Goal: Task Accomplishment & Management: Manage account settings

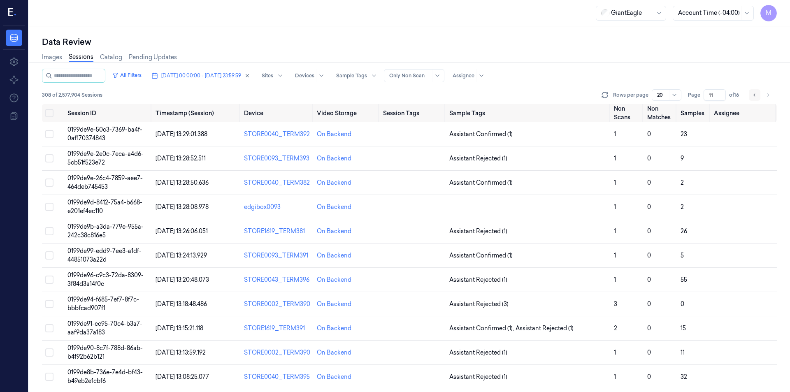
click at [753, 96] on icon "Go to previous page" at bounding box center [754, 95] width 5 height 7
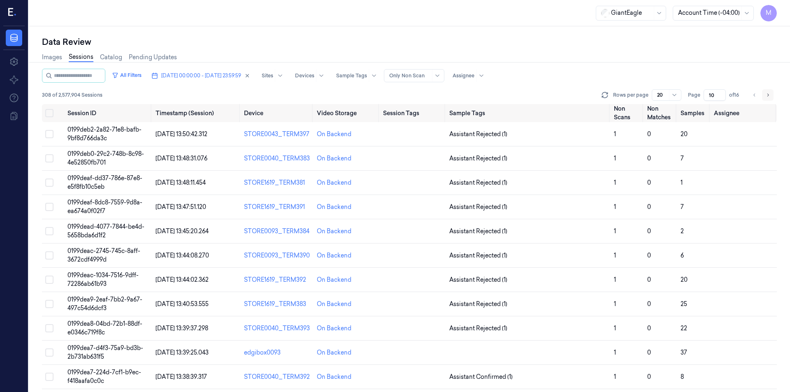
click at [767, 95] on icon "Go to next page" at bounding box center [767, 95] width 5 height 7
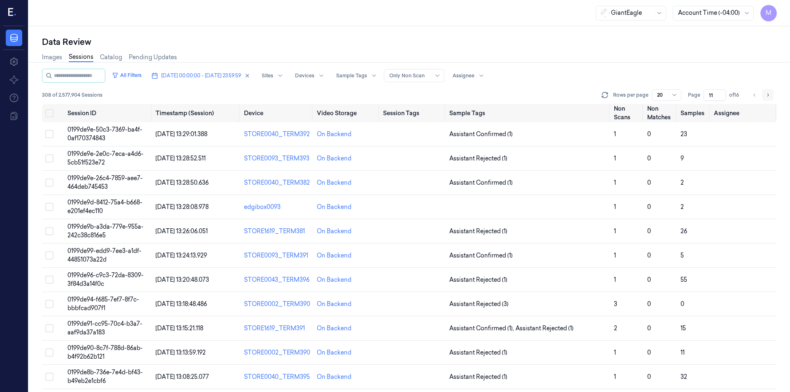
click at [765, 95] on button "Go to next page" at bounding box center [768, 95] width 12 height 12
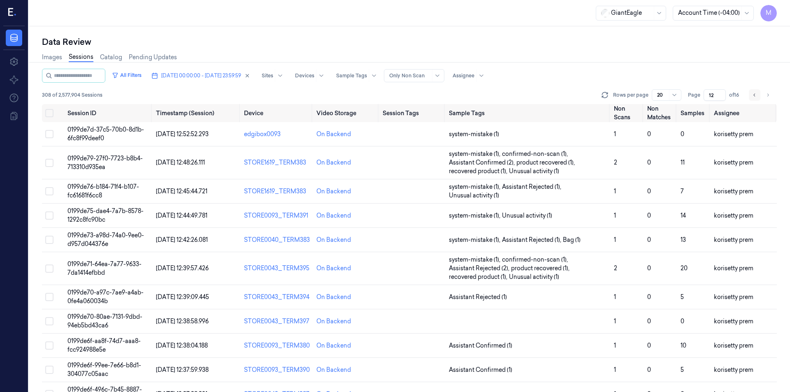
click at [755, 98] on icon "Go to previous page" at bounding box center [754, 95] width 5 height 7
type input "11"
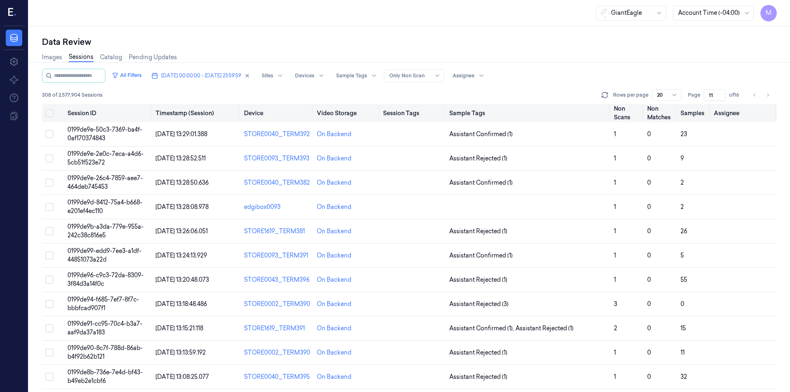
click at [49, 115] on button "Select all" at bounding box center [49, 113] width 8 height 8
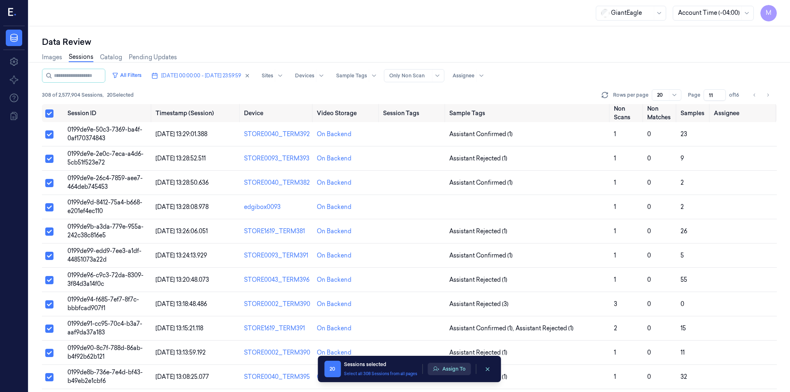
click at [444, 372] on button "Assign To" at bounding box center [449, 369] width 43 height 12
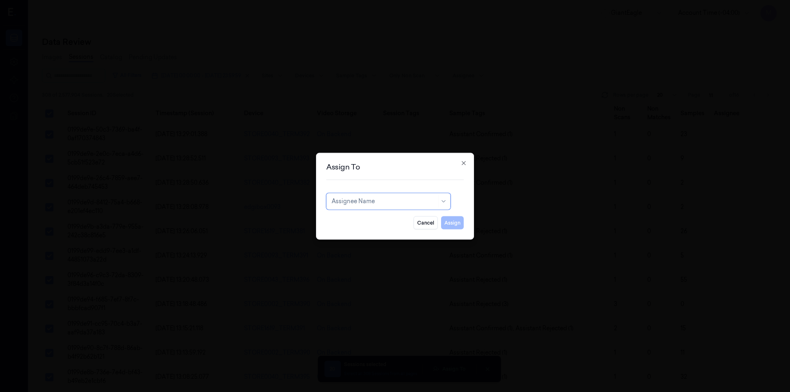
click at [396, 205] on div at bounding box center [384, 201] width 105 height 9
type input "var"
click at [365, 233] on div "[PERSON_NAME] g" at bounding box center [389, 233] width 114 height 9
click at [457, 225] on button "Assign" at bounding box center [452, 222] width 23 height 13
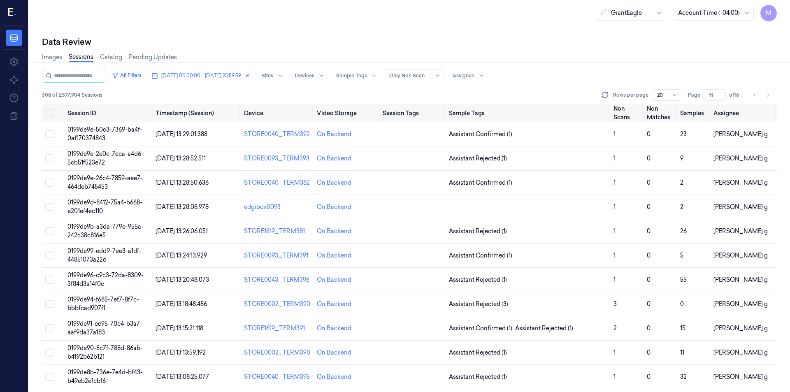
drag, startPoint x: 755, startPoint y: 99, endPoint x: 653, endPoint y: 58, distance: 109.3
click at [755, 99] on button "Go to previous page" at bounding box center [755, 95] width 12 height 12
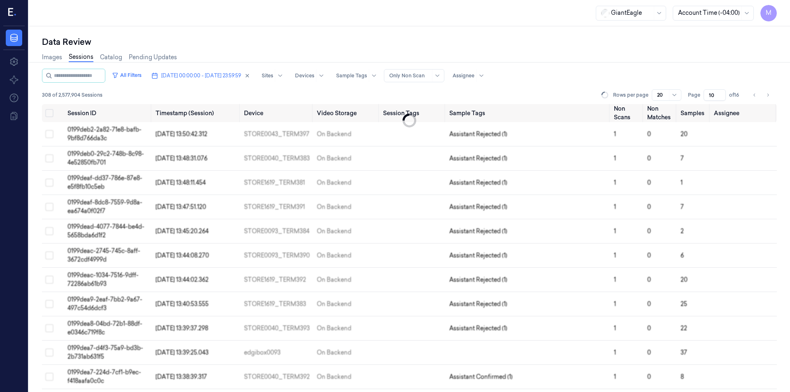
click at [653, 58] on div "Images Sessions Catalog Pending Updates" at bounding box center [409, 58] width 735 height 21
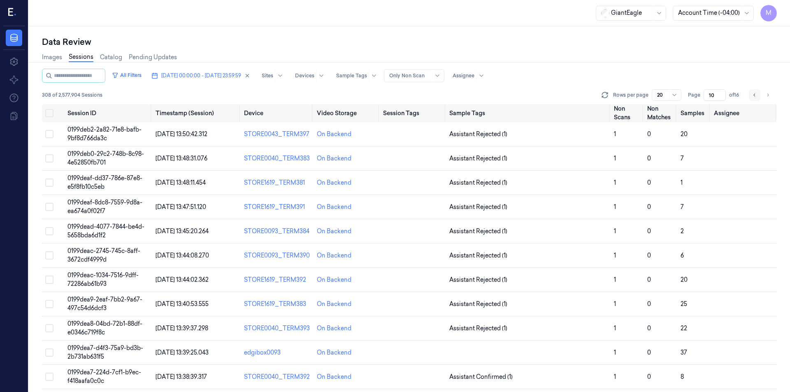
click at [753, 95] on icon "Go to previous page" at bounding box center [754, 95] width 5 height 7
click at [765, 96] on icon "Go to next page" at bounding box center [767, 95] width 5 height 7
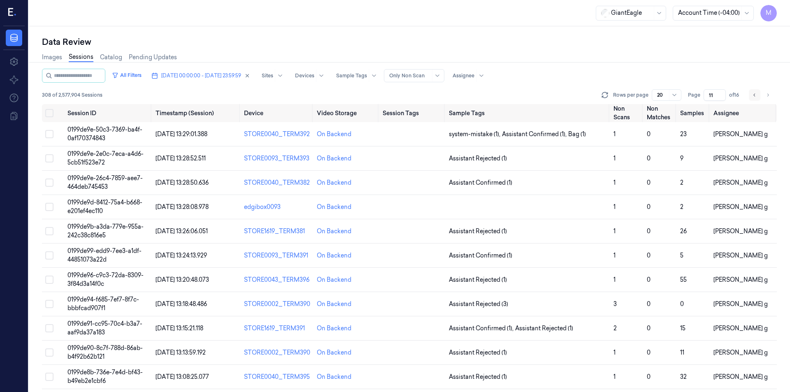
click at [756, 96] on icon "Go to previous page" at bounding box center [754, 95] width 5 height 7
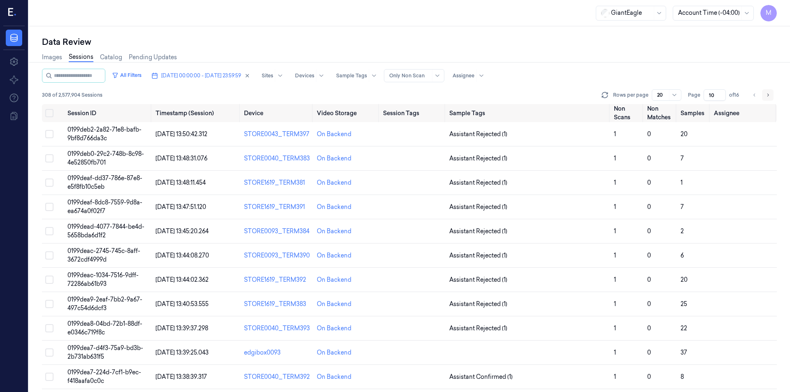
click at [767, 96] on icon "Go to next page" at bounding box center [767, 95] width 5 height 7
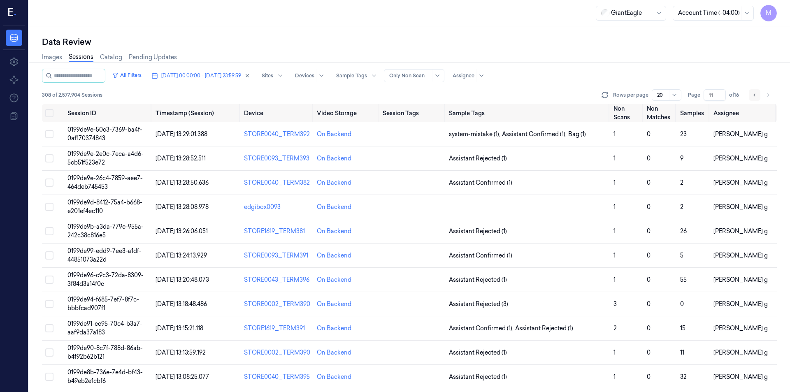
click at [756, 96] on icon "Go to previous page" at bounding box center [754, 95] width 5 height 7
type input "10"
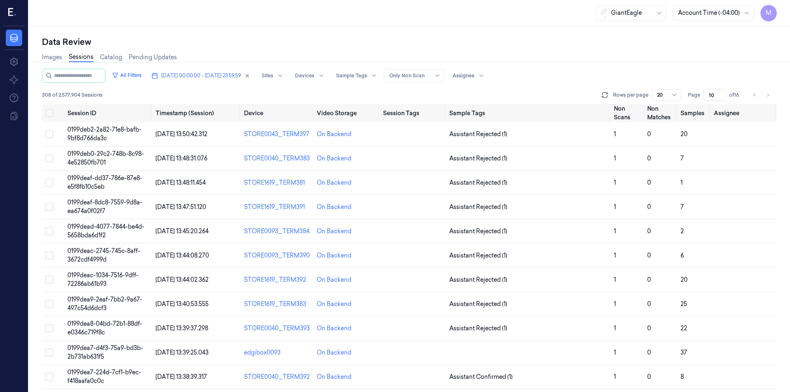
click at [649, 58] on div "Images Sessions Catalog Pending Updates" at bounding box center [409, 58] width 735 height 21
click at [51, 114] on button "Select all" at bounding box center [49, 113] width 8 height 8
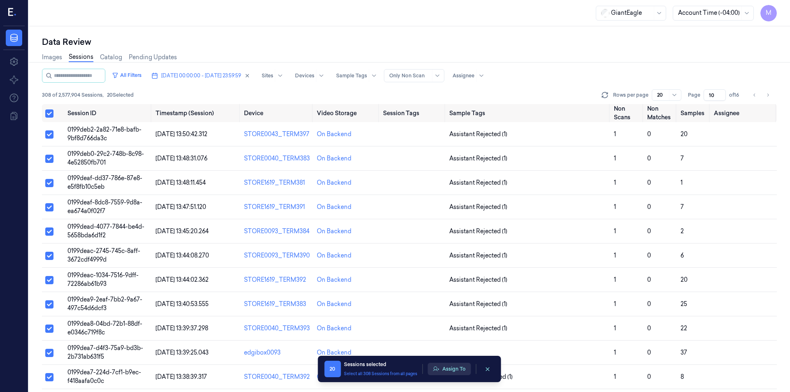
click at [451, 372] on button "Assign To" at bounding box center [449, 369] width 43 height 12
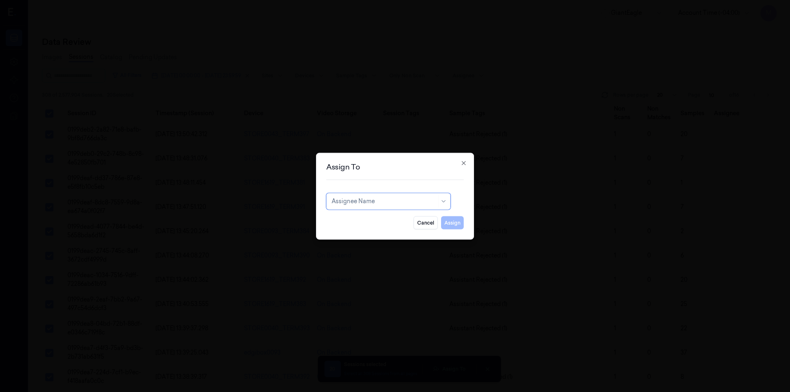
click at [380, 207] on div "Assignee Name" at bounding box center [388, 201] width 124 height 16
type input "mo"
click at [374, 222] on div "[PERSON_NAME]" at bounding box center [389, 220] width 114 height 9
click at [456, 222] on button "Assign" at bounding box center [452, 222] width 23 height 13
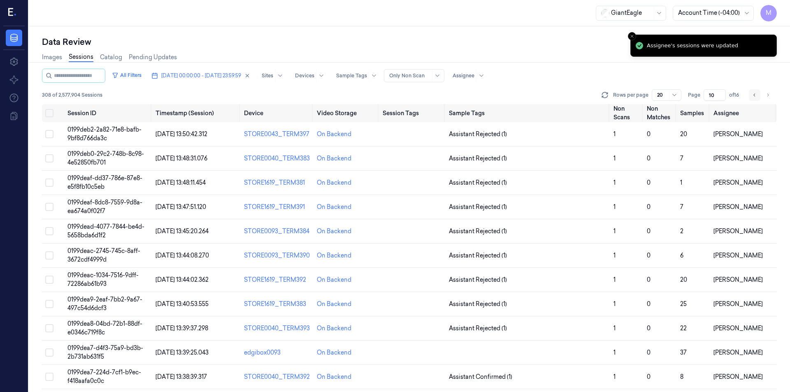
click at [754, 94] on icon "Go to previous page" at bounding box center [754, 95] width 5 height 7
type input "9"
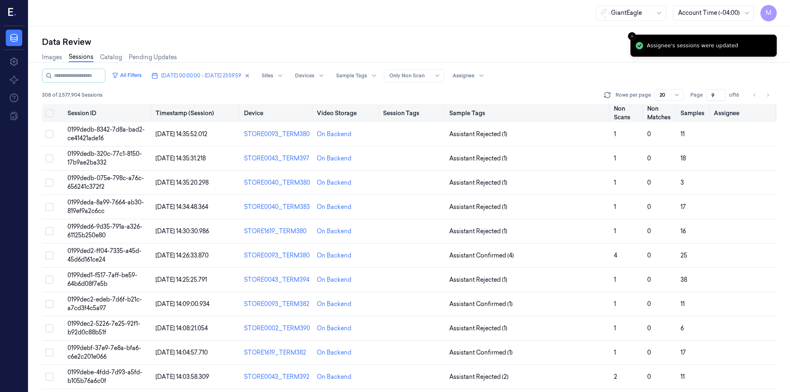
click at [51, 113] on button "Select all" at bounding box center [49, 113] width 8 height 8
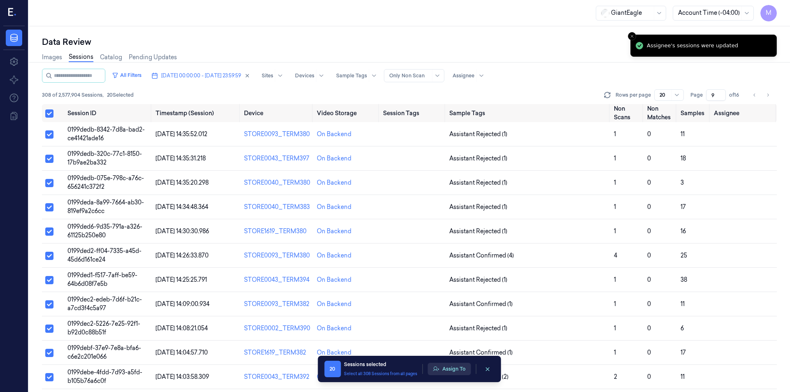
click at [445, 367] on button "Assign To" at bounding box center [449, 369] width 43 height 12
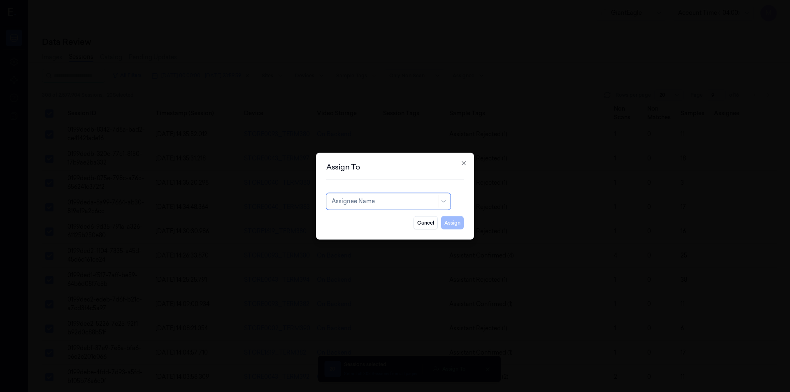
click at [363, 207] on div "Assignee Name" at bounding box center [388, 201] width 124 height 16
type input "ru"
click at [360, 219] on div "rupa b" at bounding box center [389, 220] width 114 height 9
click at [448, 219] on button "Assign" at bounding box center [452, 222] width 23 height 13
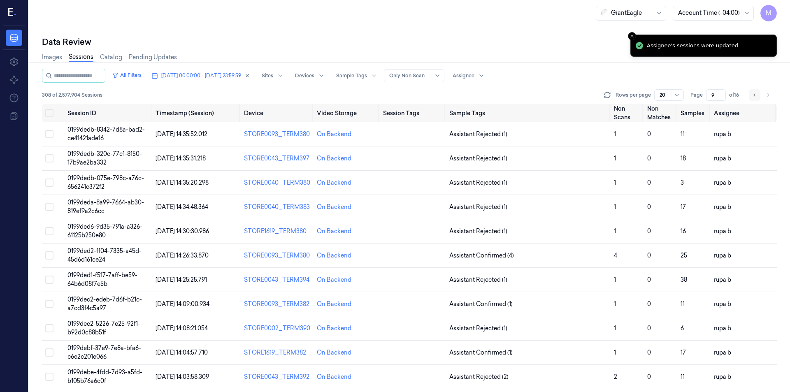
click at [752, 96] on icon "Go to previous page" at bounding box center [754, 95] width 5 height 7
type input "8"
click at [50, 114] on button "Select all" at bounding box center [49, 113] width 8 height 8
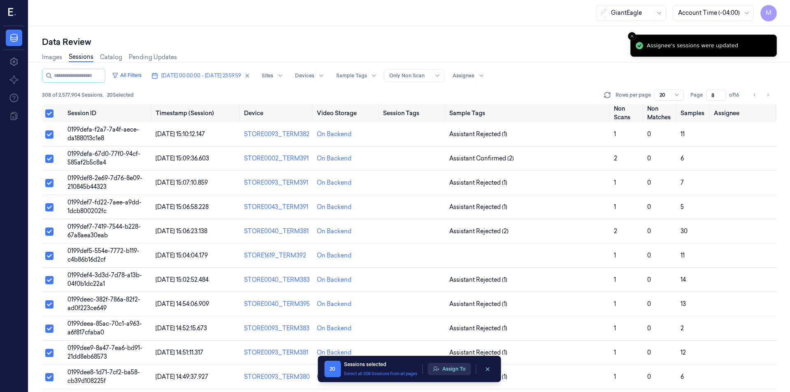
click at [459, 368] on button "Assign To" at bounding box center [449, 369] width 43 height 12
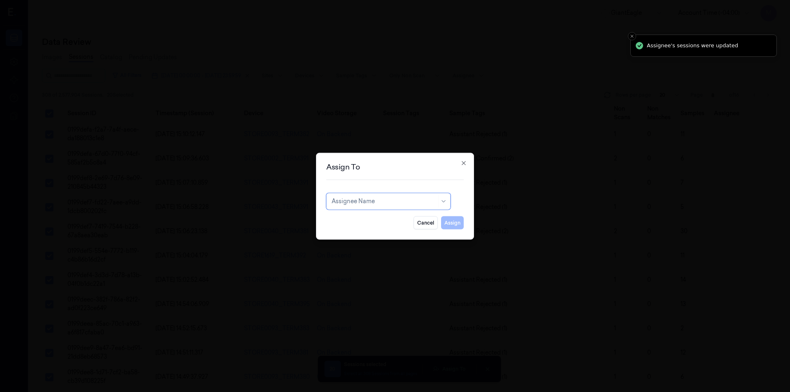
click at [395, 205] on div at bounding box center [384, 201] width 105 height 9
type input "ko"
click at [357, 221] on div "korisetty prem" at bounding box center [352, 220] width 40 height 9
click at [444, 223] on button "Assign" at bounding box center [452, 222] width 23 height 13
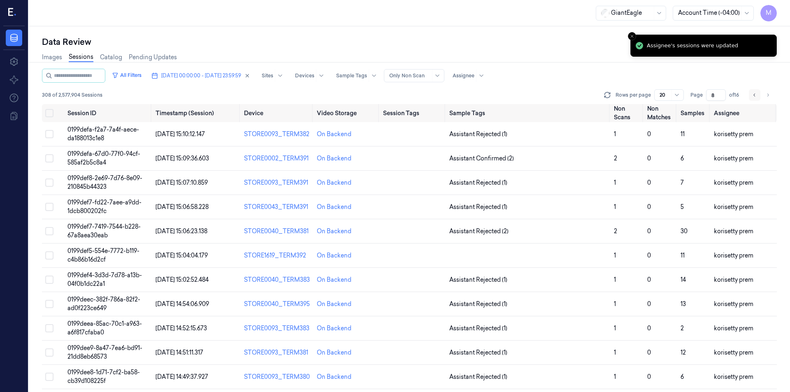
click at [756, 99] on button "Go to previous page" at bounding box center [755, 95] width 12 height 12
type input "7"
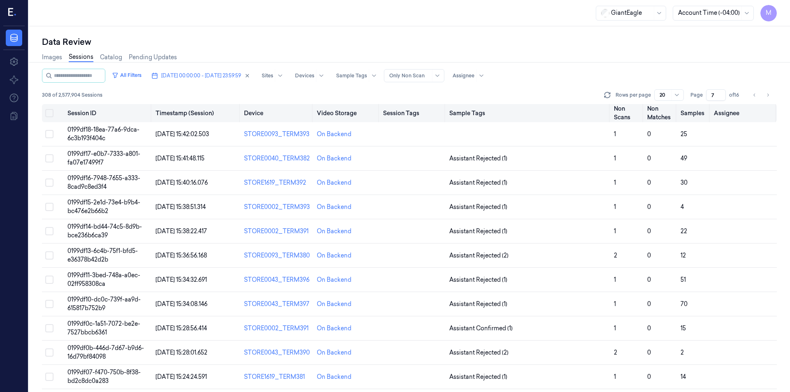
click at [50, 113] on button "Select all" at bounding box center [49, 113] width 8 height 8
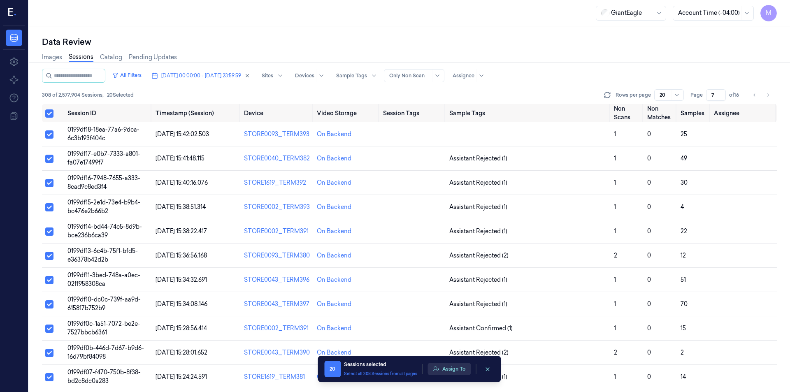
click at [461, 372] on button "Assign To" at bounding box center [449, 369] width 43 height 12
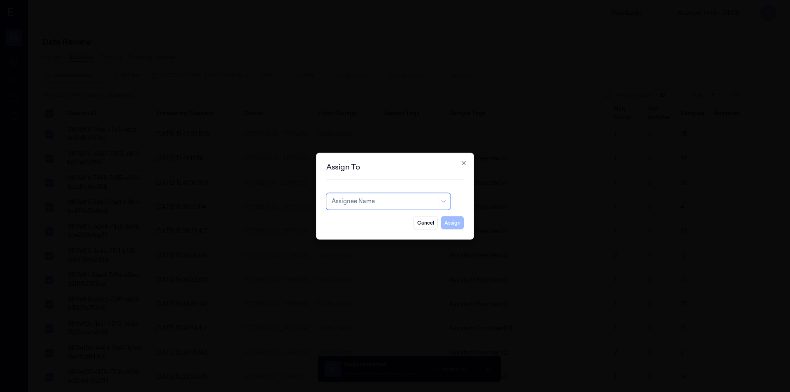
click at [385, 204] on div at bounding box center [384, 201] width 105 height 9
type input "var"
click at [355, 232] on div "[PERSON_NAME] g" at bounding box center [389, 233] width 114 height 9
click at [450, 222] on button "Assign" at bounding box center [452, 222] width 23 height 13
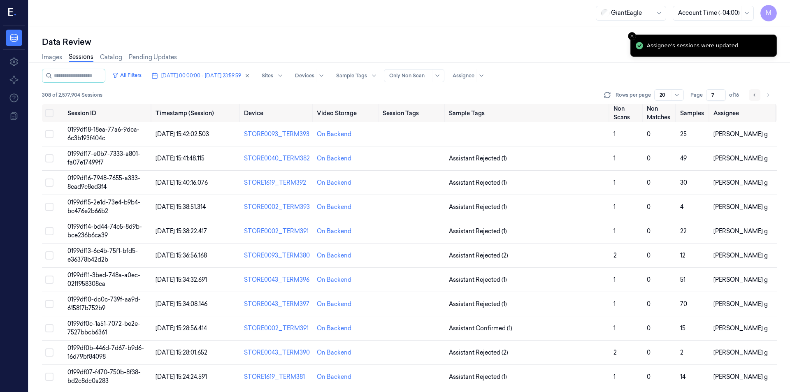
click at [756, 96] on icon "Go to previous page" at bounding box center [754, 95] width 5 height 7
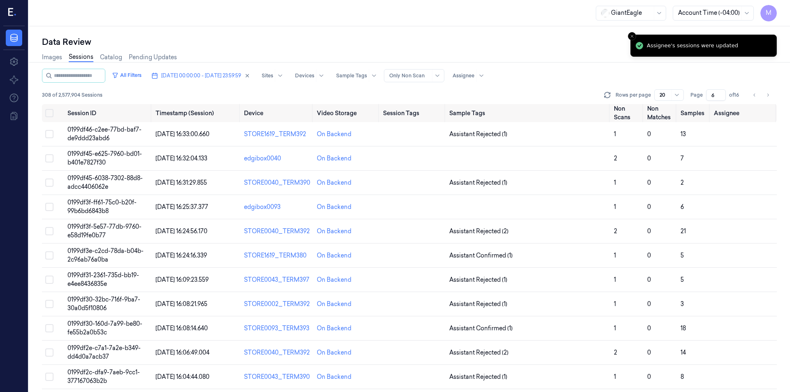
click at [553, 79] on div "All Filters [DATE] 00:00:00 - [DATE] 23:59:59 Sites Devices Sample Tags Alert T…" at bounding box center [409, 76] width 735 height 14
drag, startPoint x: 352, startPoint y: 134, endPoint x: 306, endPoint y: 135, distance: 45.7
click at [306, 135] on tr "0199df46-c2ee-77bd-baf7-de9ddd23abd6 [DATE] 16:33:00.660 STORE1619_TERM392 On B…" at bounding box center [409, 134] width 735 height 24
copy tr "On Backend"
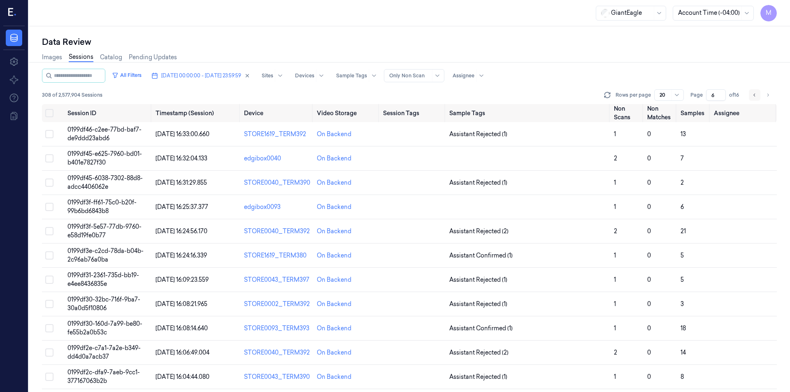
click at [752, 98] on icon "Go to previous page" at bounding box center [754, 95] width 5 height 7
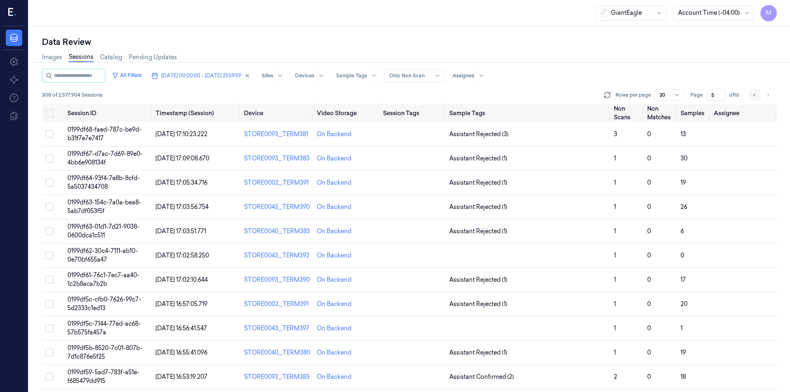
click at [757, 98] on button "Go to previous page" at bounding box center [755, 95] width 12 height 12
click at [753, 95] on icon "Go to previous page" at bounding box center [754, 95] width 5 height 7
click at [758, 97] on button "Go to previous page" at bounding box center [755, 95] width 12 height 12
click at [752, 96] on button "Go to previous page" at bounding box center [755, 95] width 12 height 12
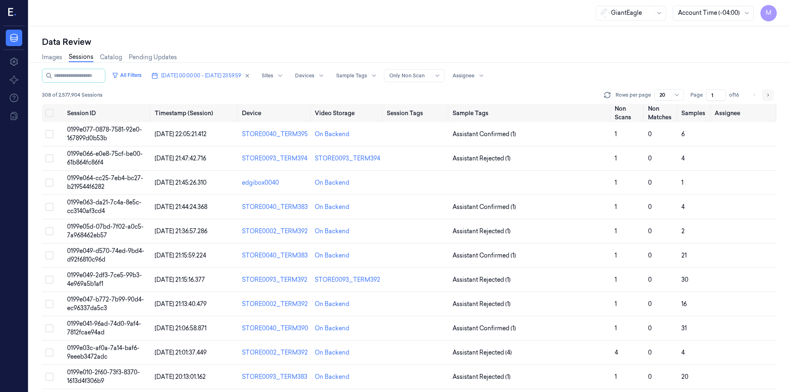
click at [768, 97] on icon "Go to next page" at bounding box center [767, 95] width 5 height 7
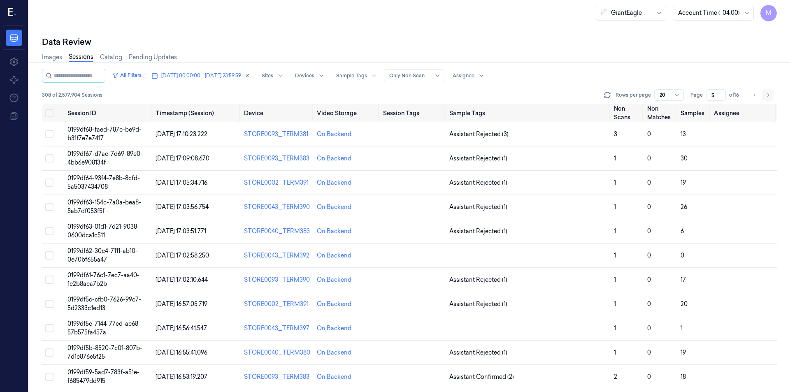
click at [768, 97] on icon "Go to next page" at bounding box center [767, 95] width 5 height 7
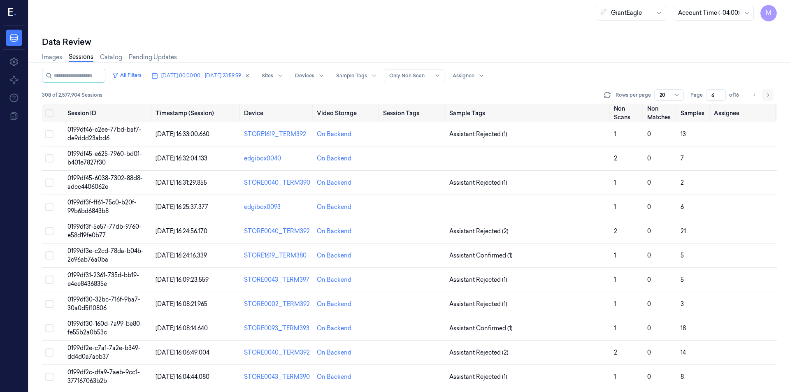
click at [768, 97] on icon "Go to next page" at bounding box center [767, 95] width 5 height 7
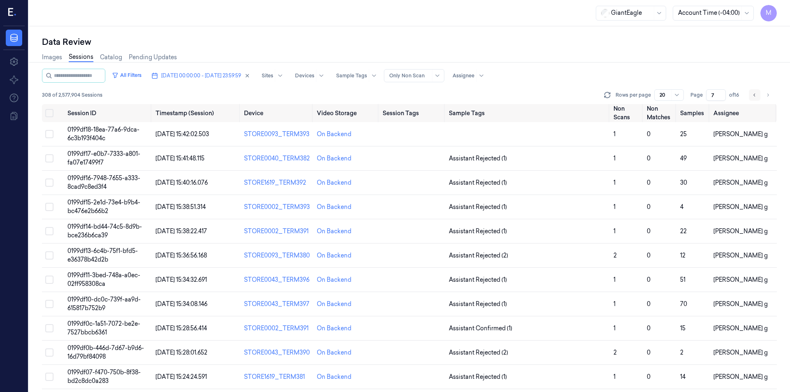
click at [756, 95] on icon "Go to previous page" at bounding box center [754, 95] width 5 height 7
type input "6"
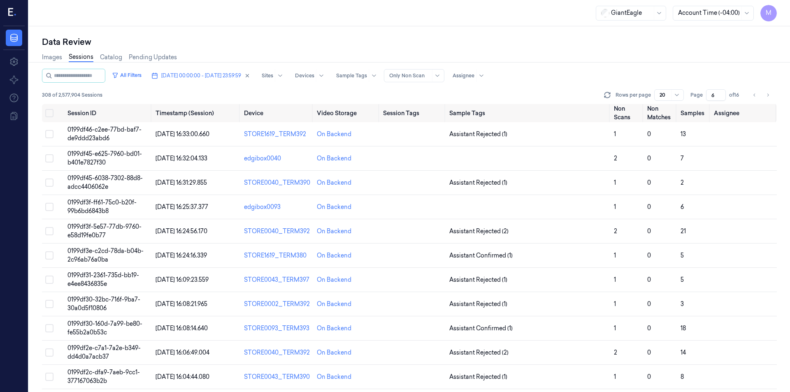
click at [601, 56] on div "Images Sessions Catalog Pending Updates" at bounding box center [409, 58] width 735 height 21
